Goal: Check status: Check status

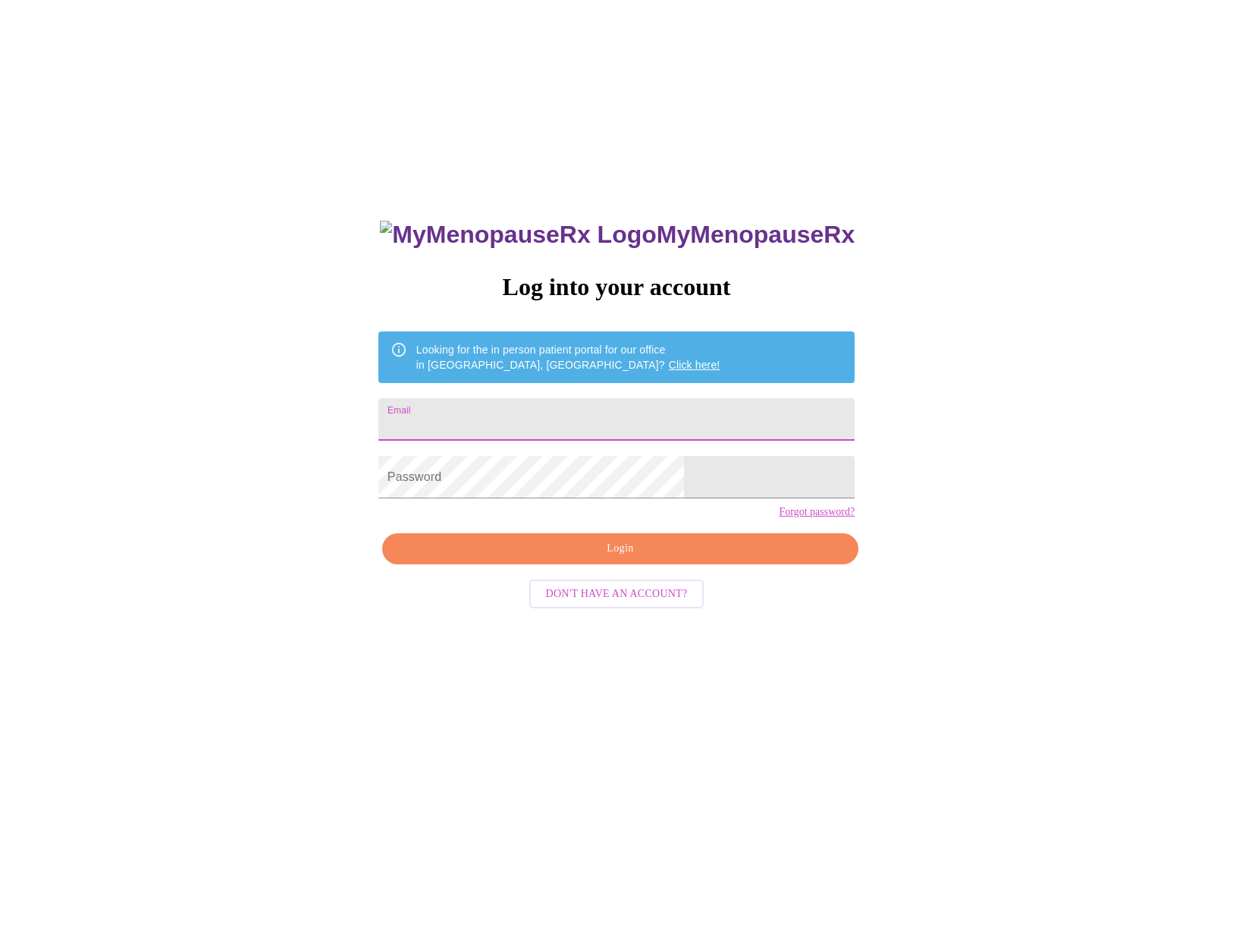
click at [541, 418] on input "Email" at bounding box center [617, 419] width 476 height 43
type input "[EMAIL_ADDRESS][DOMAIN_NAME]"
click at [594, 558] on span "Login" at bounding box center [620, 548] width 442 height 19
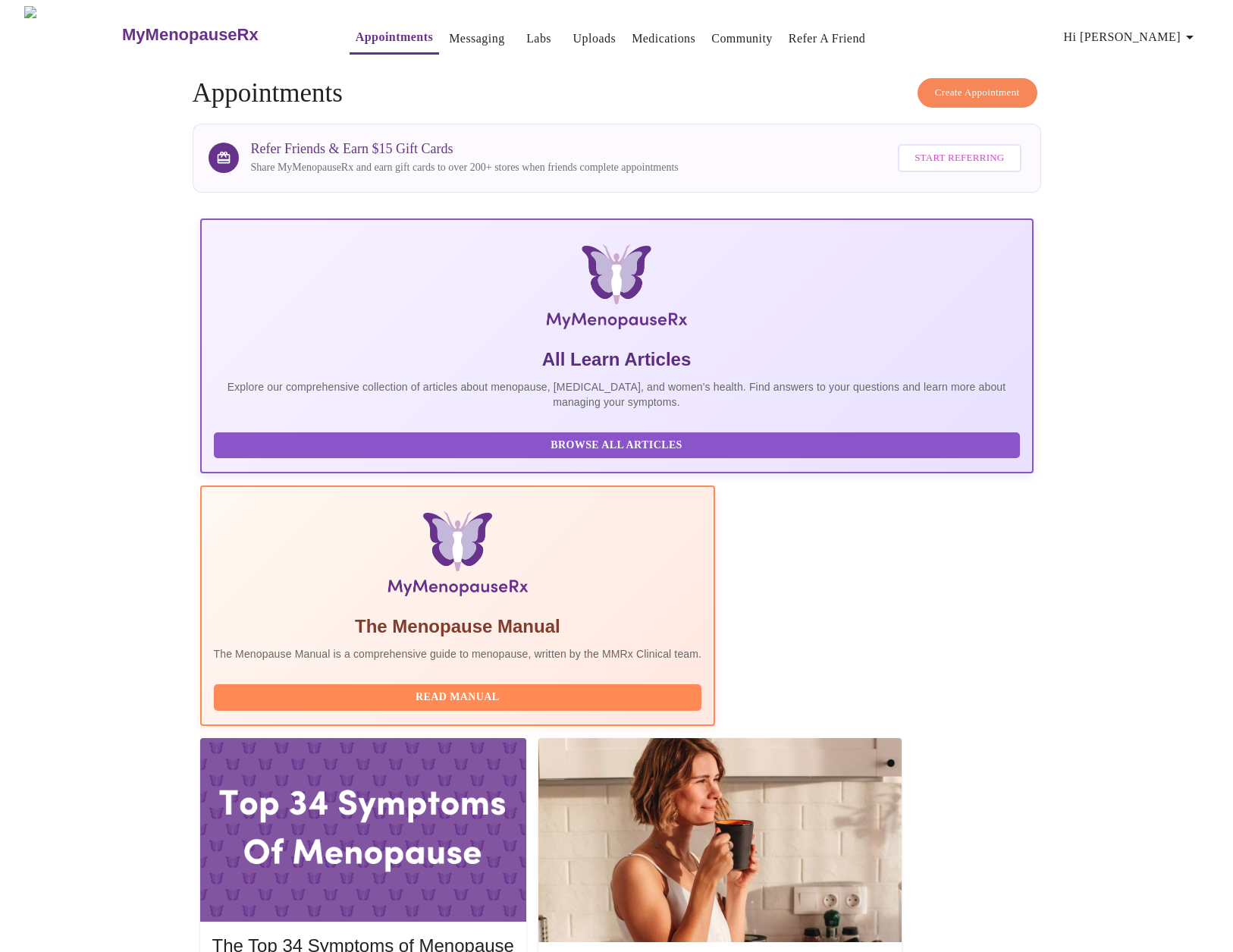
click at [526, 36] on link "Labs" at bounding box center [538, 38] width 25 height 21
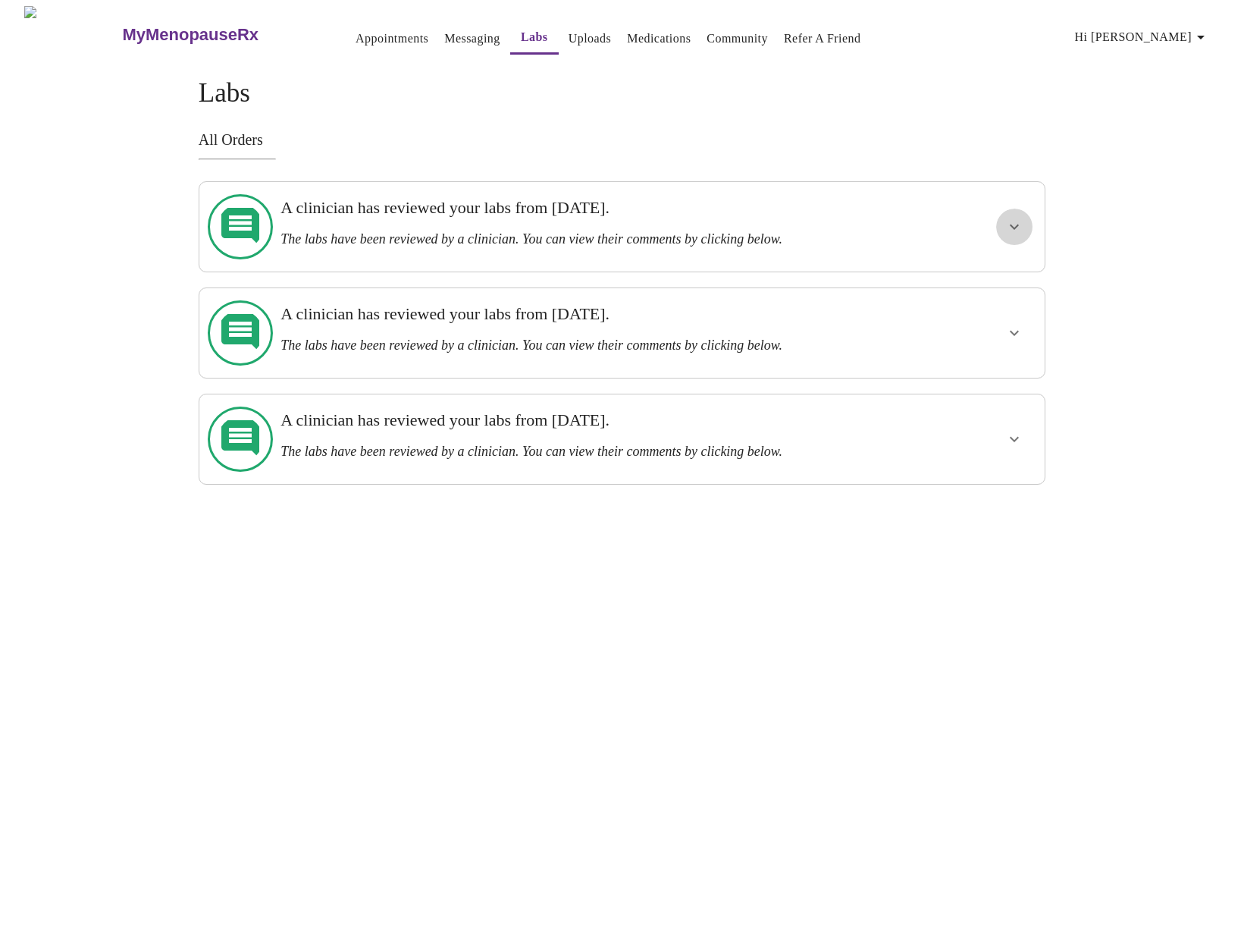
click at [1025, 217] on button "show more" at bounding box center [1015, 226] width 37 height 37
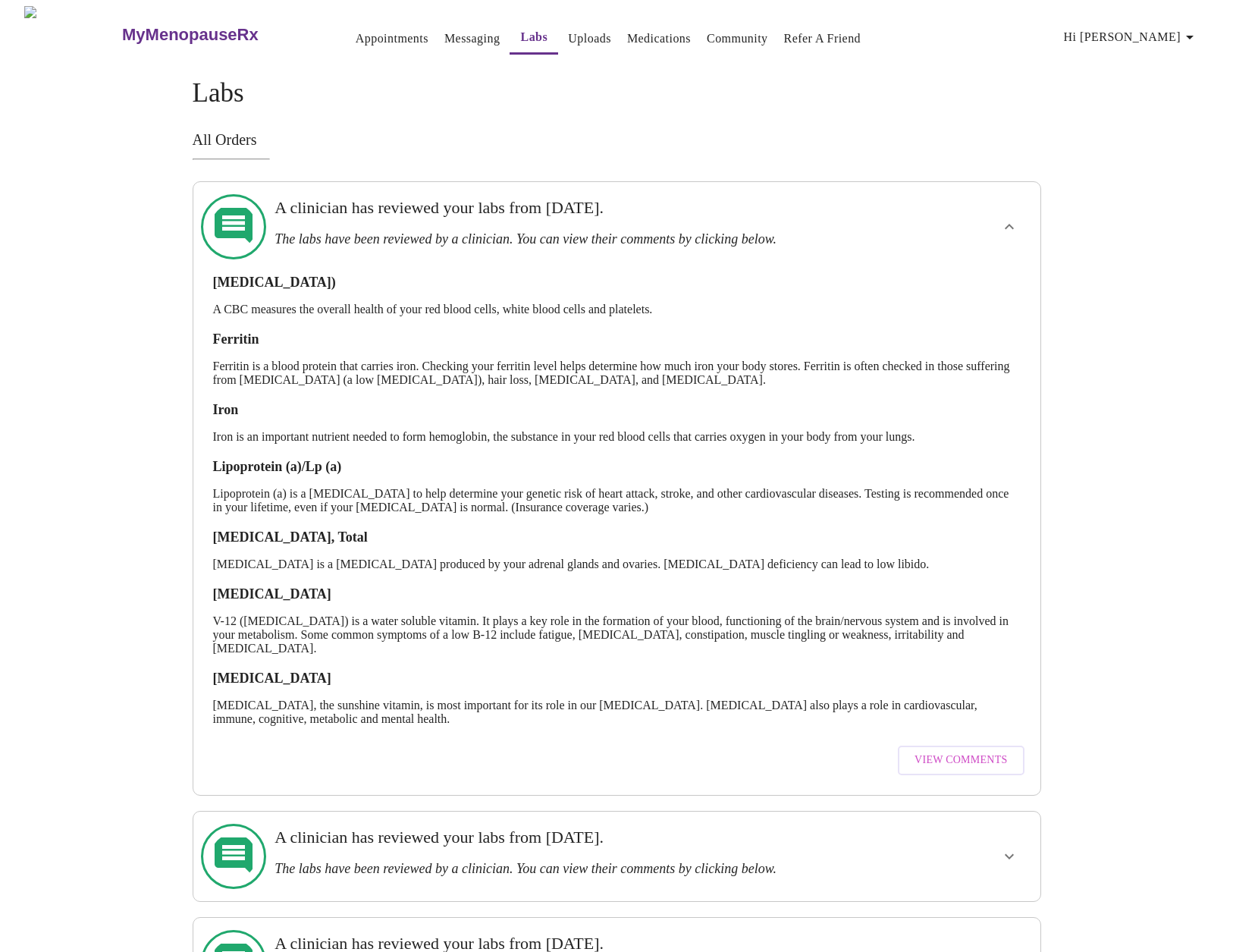
click at [944, 751] on span "View Comments" at bounding box center [960, 760] width 93 height 19
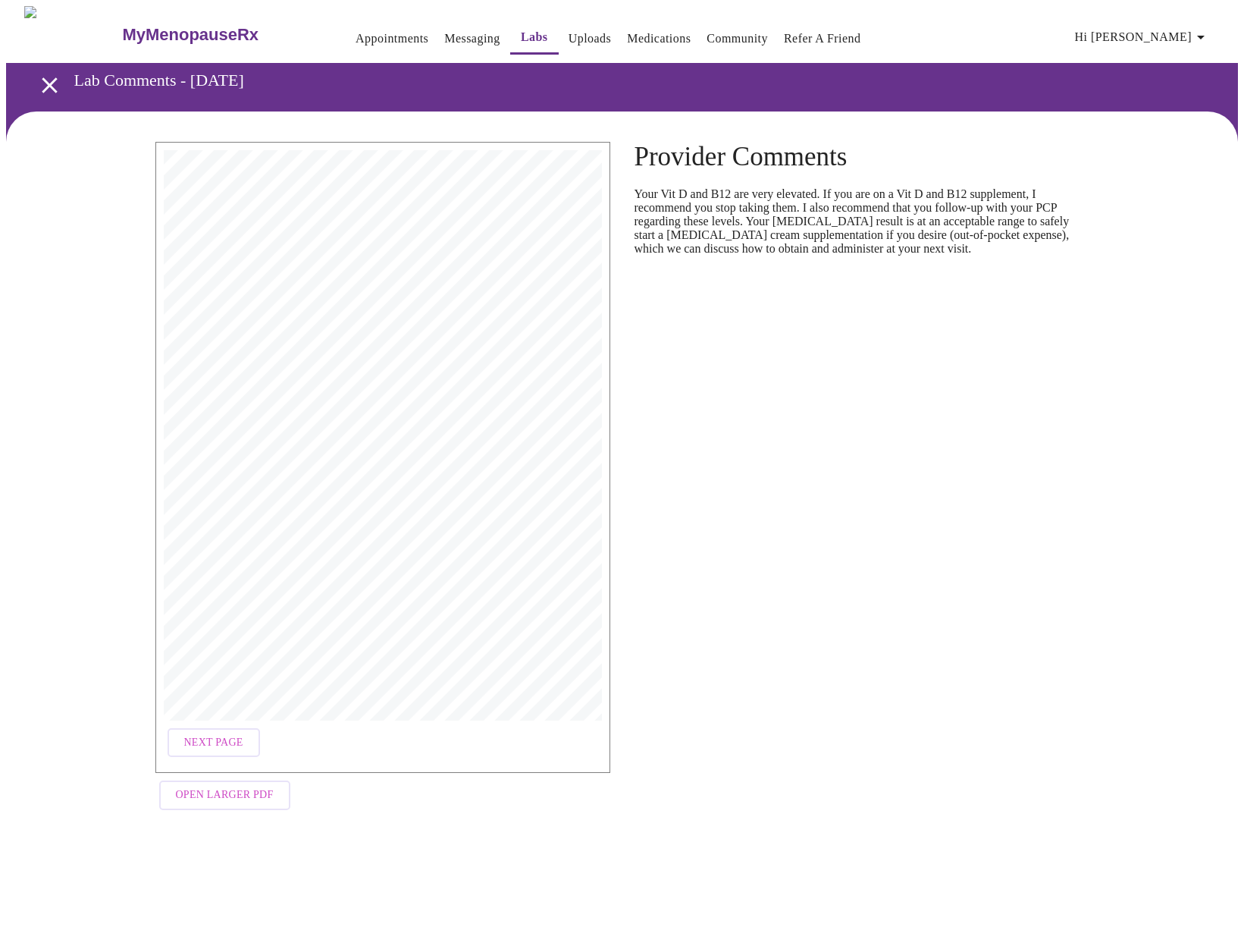
click at [233, 734] on span "Next Page" at bounding box center [213, 743] width 59 height 19
click at [328, 740] on span "Next Page" at bounding box center [338, 743] width 59 height 19
click at [247, 737] on span "Previous Page" at bounding box center [226, 743] width 84 height 19
